Goal: Communication & Community: Answer question/provide support

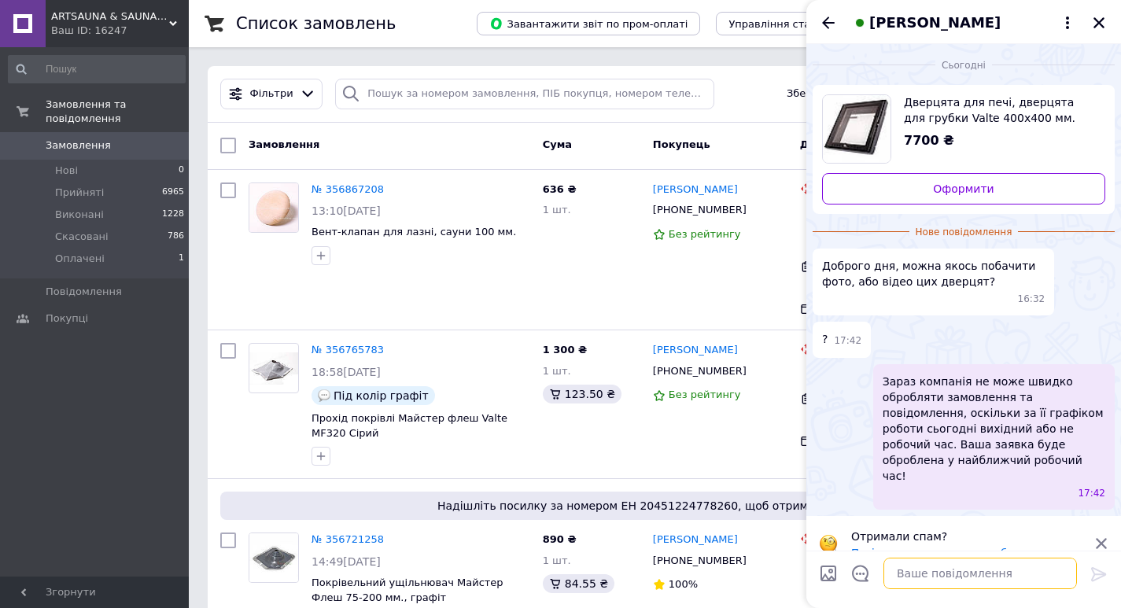
click at [969, 563] on textarea at bounding box center [980, 573] width 194 height 31
type textarea "доброго дня"
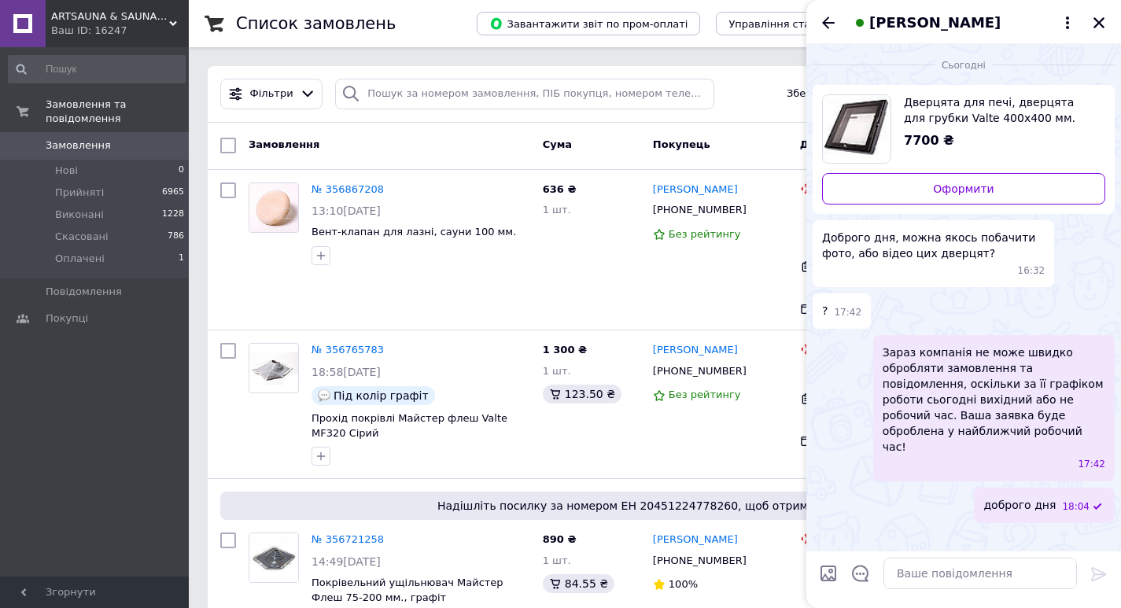
click at [922, 21] on span "Вадим Чернюшок" at bounding box center [934, 23] width 131 height 20
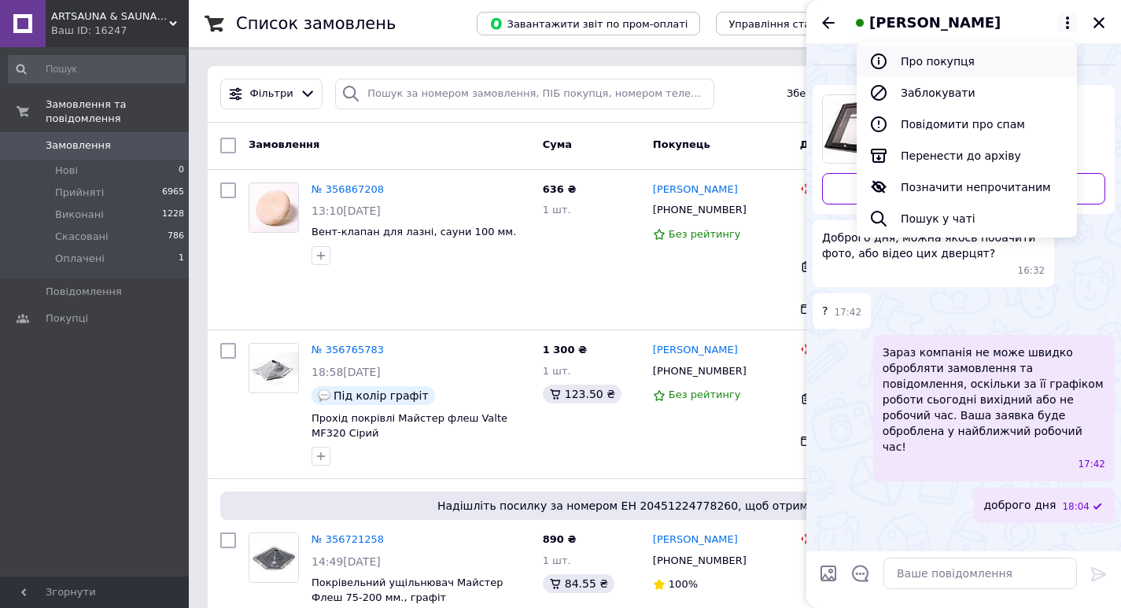
click at [923, 58] on button "Про покупця" at bounding box center [967, 61] width 220 height 31
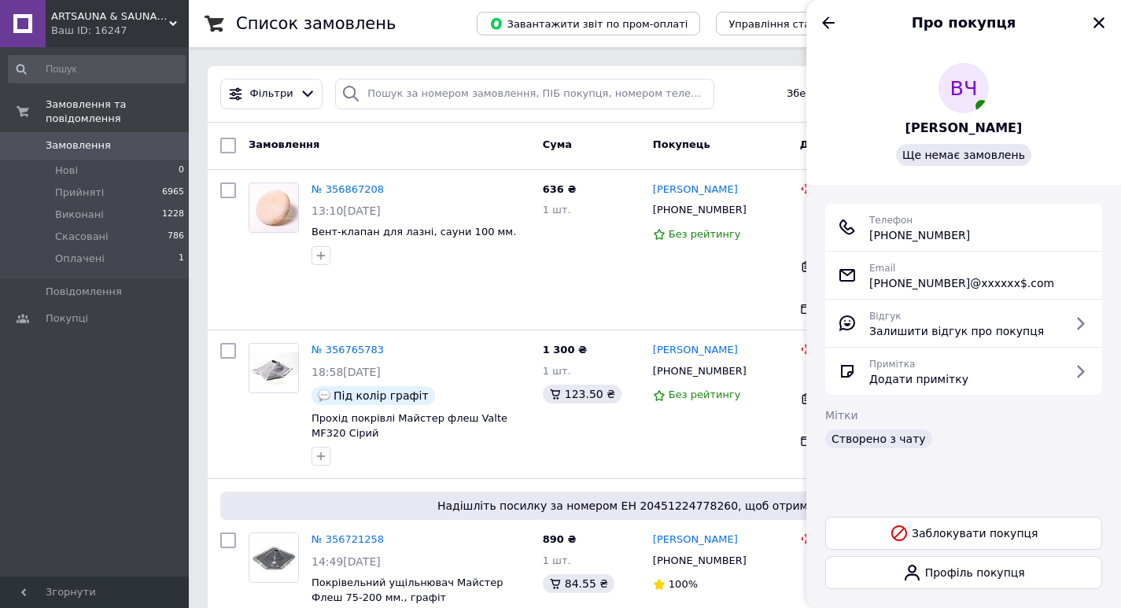
drag, startPoint x: 1001, startPoint y: 235, endPoint x: 889, endPoint y: 239, distance: 111.8
click at [889, 239] on div "Телефон +380 (97) 973-38-28" at bounding box center [964, 227] width 252 height 31
copy span "0 (97) 973-38-28"
click at [826, 15] on icon "Назад" at bounding box center [828, 22] width 19 height 19
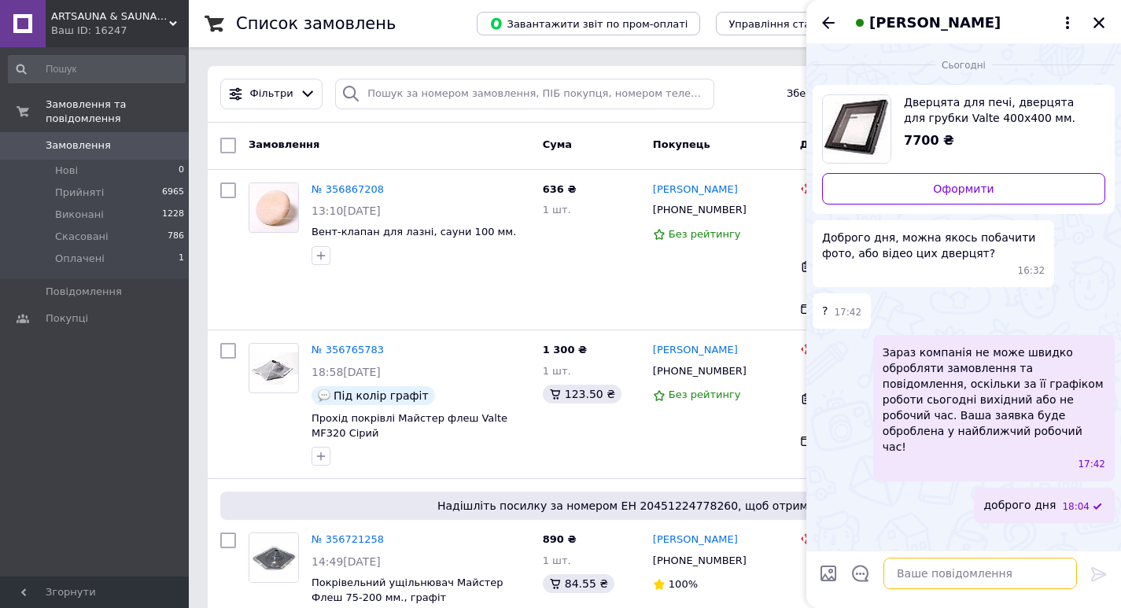
click at [924, 573] on textarea at bounding box center [980, 573] width 194 height 31
type textarea "Буде зручно ,якщо у ВАБЕР СКИНЕМО?"
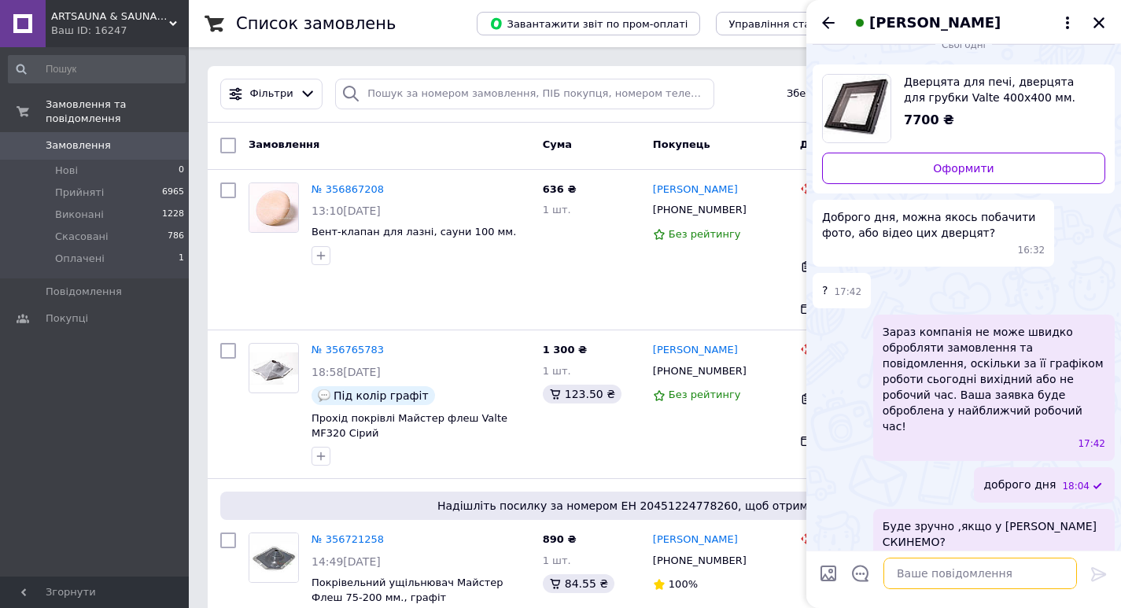
drag, startPoint x: 1012, startPoint y: 517, endPoint x: 953, endPoint y: 570, distance: 79.7
click at [946, 566] on textarea at bounding box center [980, 573] width 194 height 31
click at [966, 570] on textarea at bounding box center [980, 573] width 194 height 31
click at [970, 573] on textarea at bounding box center [980, 573] width 194 height 31
